Goal: Transaction & Acquisition: Book appointment/travel/reservation

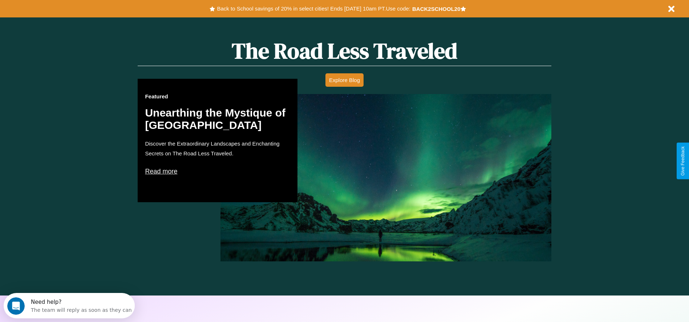
scroll to position [414, 0]
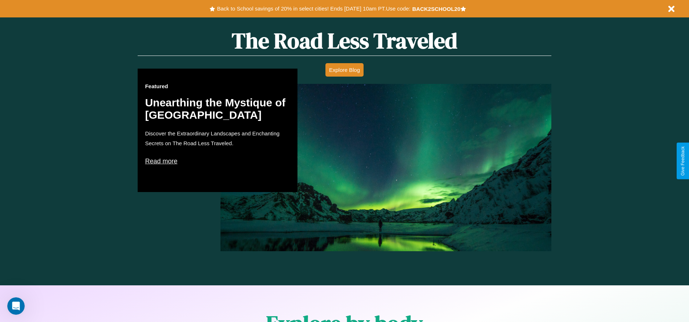
click at [217, 161] on p "Read more" at bounding box center [217, 161] width 145 height 12
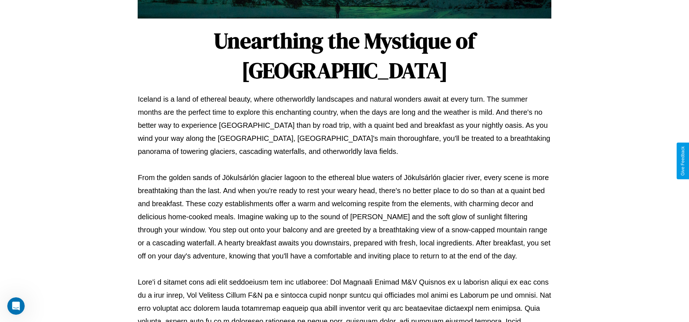
scroll to position [241, 0]
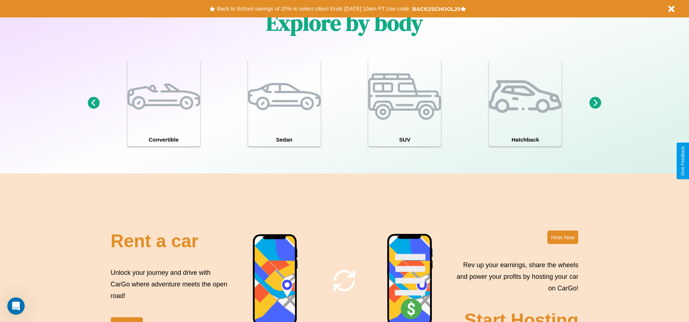
scroll to position [878, 0]
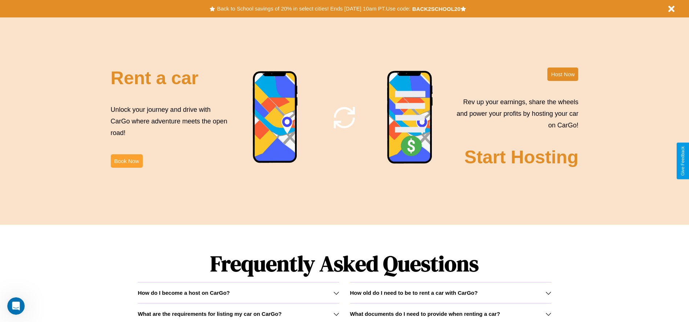
click at [126, 161] on button "Book Now" at bounding box center [127, 160] width 32 height 13
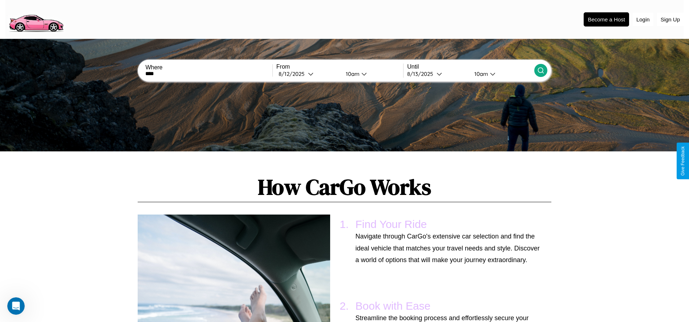
type input "****"
click at [540, 70] on icon at bounding box center [540, 70] width 7 height 7
